Goal: Navigation & Orientation: Find specific page/section

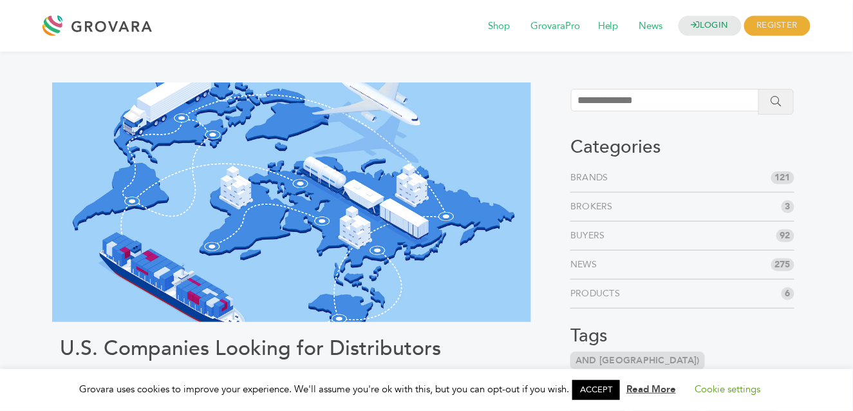
click at [595, 177] on link "Brands" at bounding box center [591, 177] width 43 height 13
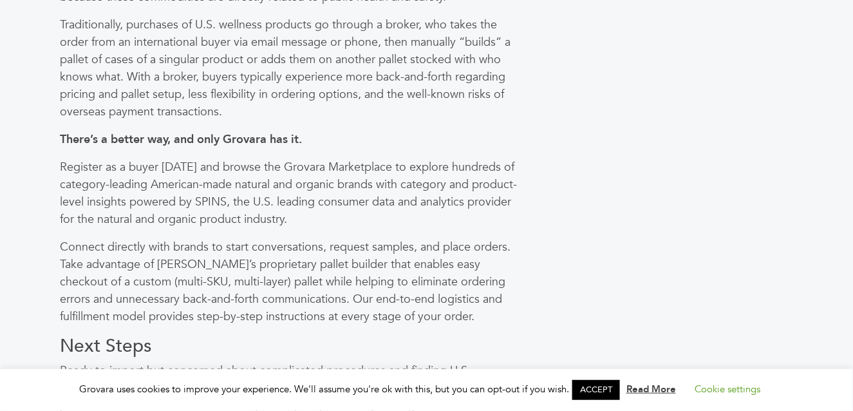
scroll to position [986, 0]
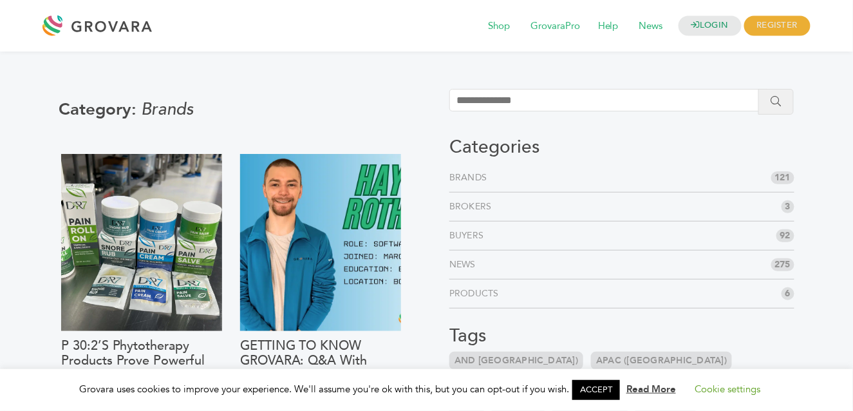
click at [637, 206] on li "Brokers 3" at bounding box center [621, 206] width 345 height 29
click at [456, 205] on link "Brokers" at bounding box center [473, 206] width 48 height 13
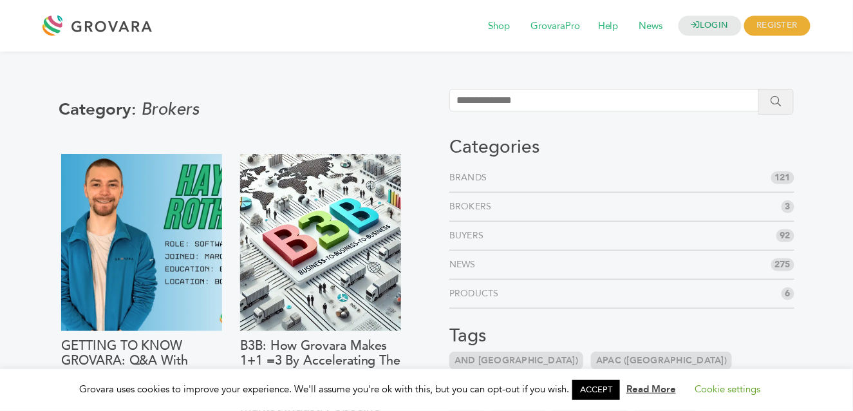
click at [467, 236] on link "Buyers" at bounding box center [469, 235] width 40 height 13
click at [467, 263] on link "News" at bounding box center [465, 264] width 32 height 13
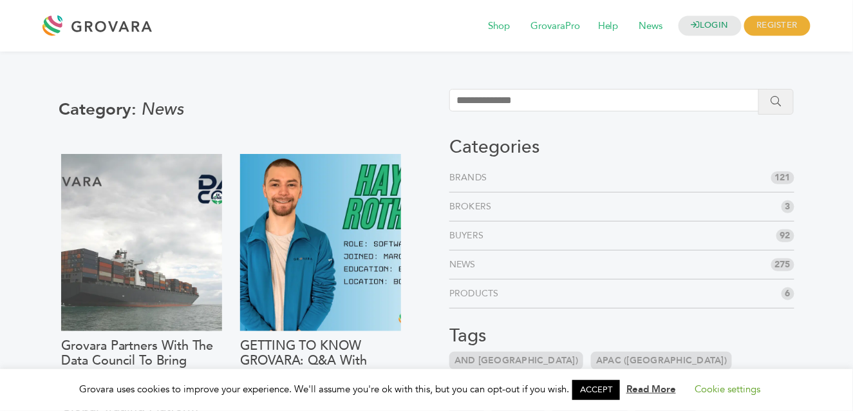
click at [468, 293] on link "Products" at bounding box center [476, 293] width 55 height 13
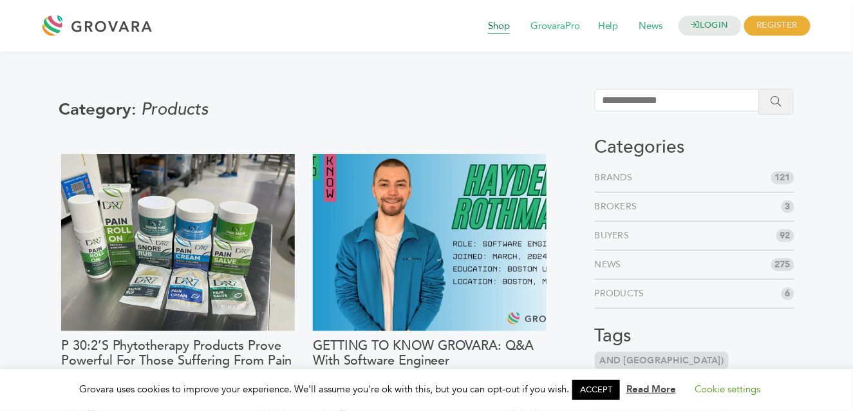
click at [491, 30] on span "Shop" at bounding box center [499, 26] width 40 height 24
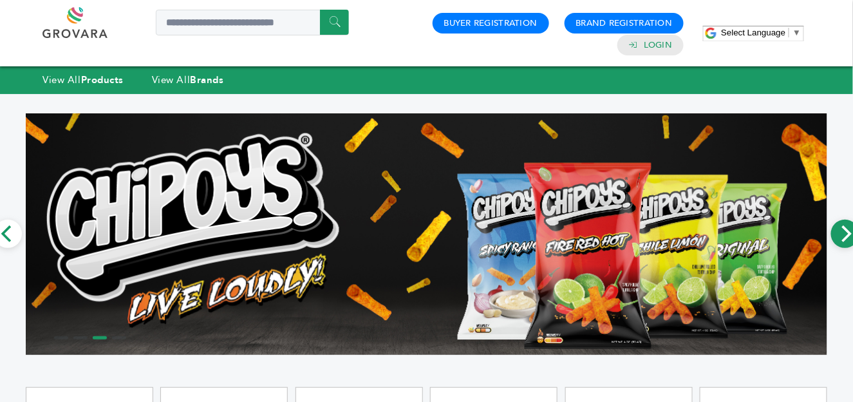
click at [848, 234] on icon "Next" at bounding box center [845, 233] width 17 height 17
